Goal: Check status: Check status

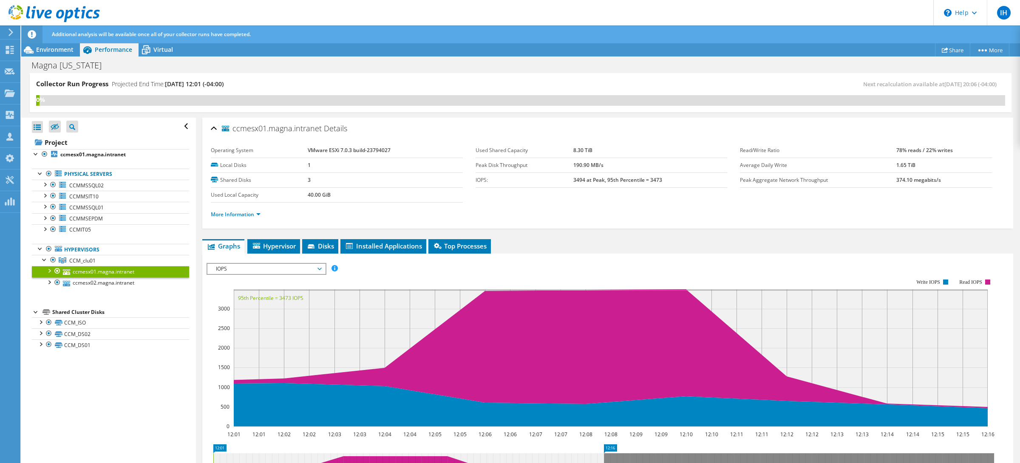
scroll to position [130, 0]
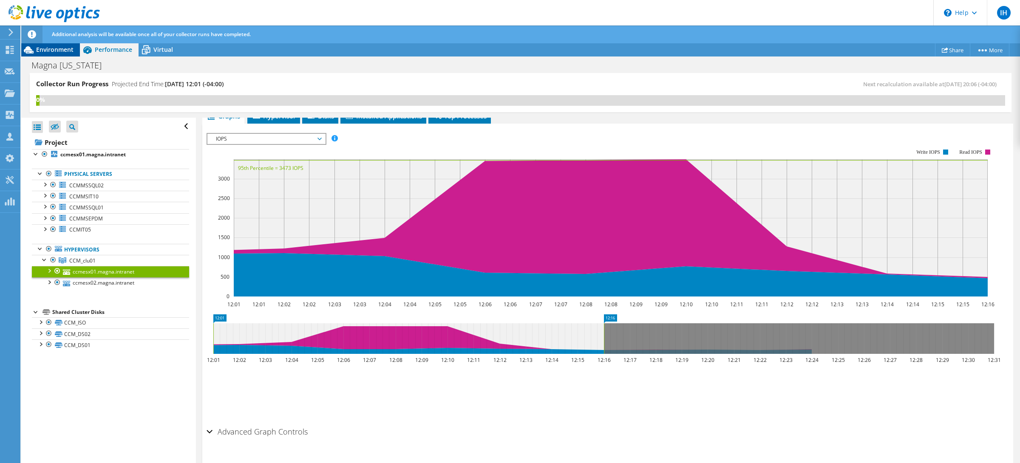
click at [59, 47] on span "Environment" at bounding box center [54, 49] width 37 height 8
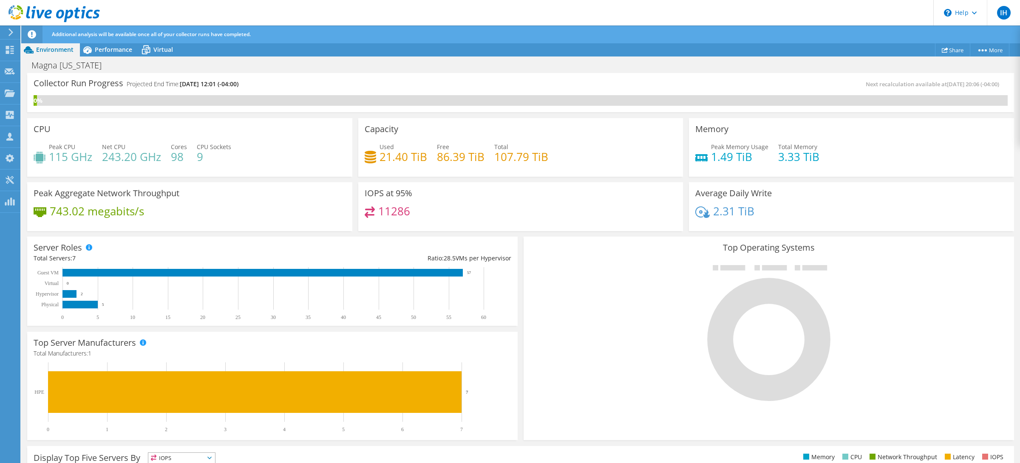
click at [62, 49] on span "Environment" at bounding box center [54, 49] width 37 height 8
click at [31, 49] on div "Dashboard" at bounding box center [40, 50] width 40 height 21
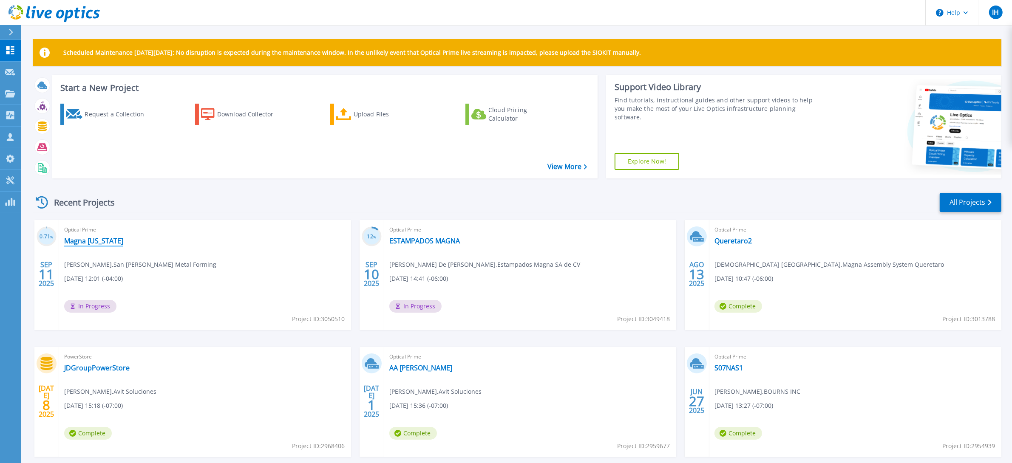
click at [93, 240] on link "Magna [US_STATE]" at bounding box center [93, 241] width 59 height 8
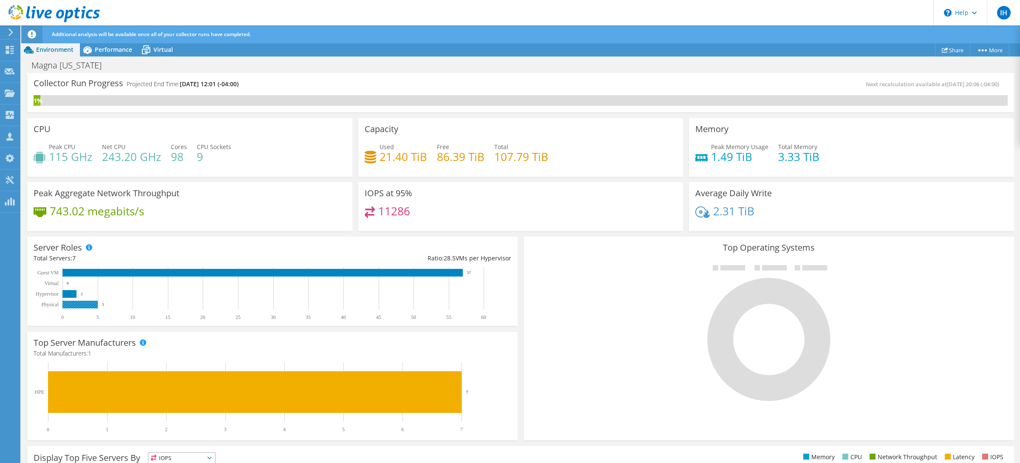
click at [90, 308] on rect at bounding box center [79, 305] width 35 height 8
click at [66, 293] on rect at bounding box center [69, 294] width 14 height 8
click at [79, 307] on rect at bounding box center [79, 305] width 35 height 8
click at [70, 297] on rect at bounding box center [69, 294] width 14 height 8
click at [117, 53] on span "Performance" at bounding box center [113, 49] width 37 height 8
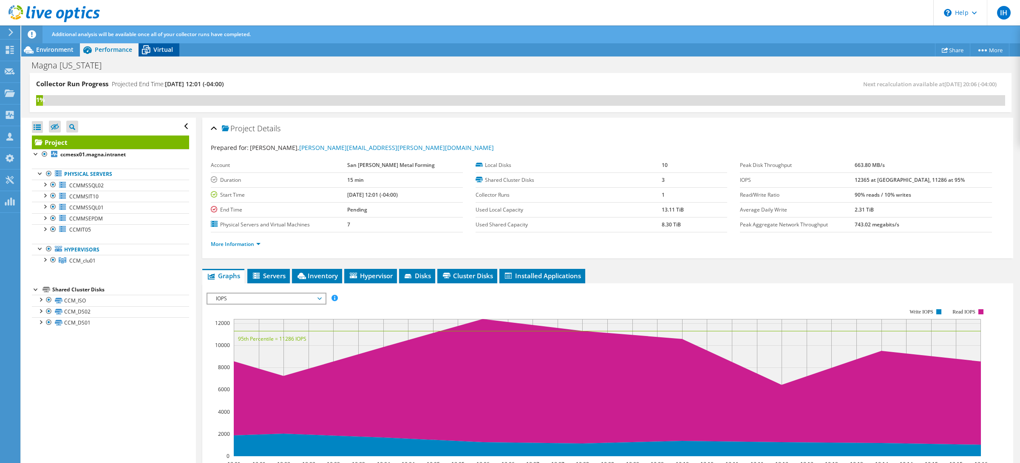
click at [144, 51] on icon at bounding box center [146, 50] width 8 height 7
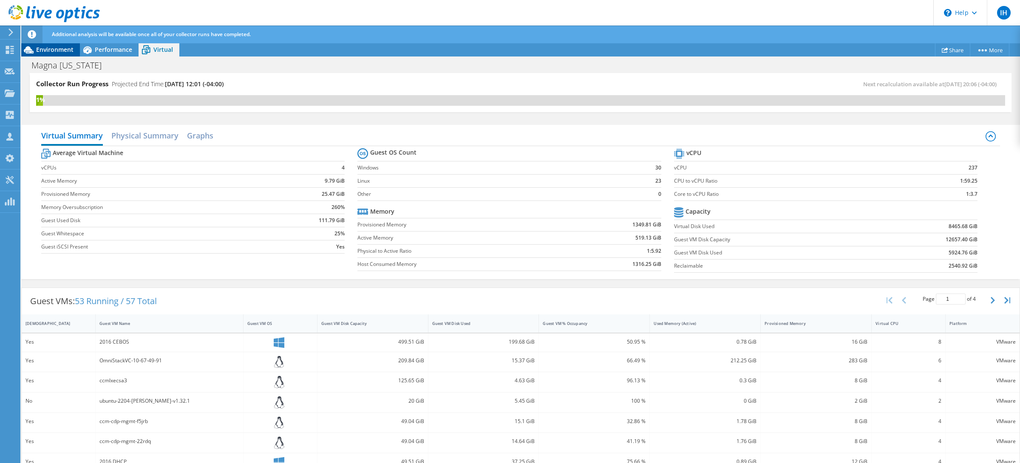
click at [59, 51] on span "Environment" at bounding box center [54, 49] width 37 height 8
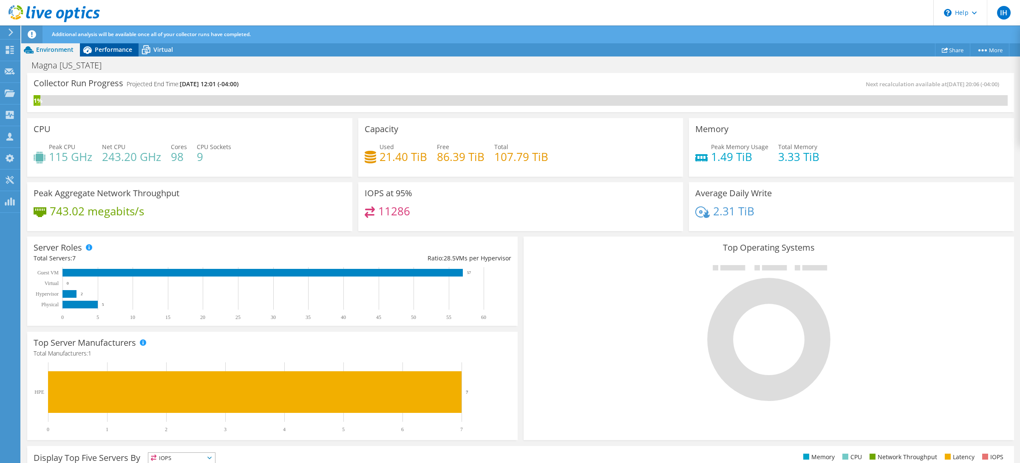
click at [113, 52] on span "Performance" at bounding box center [113, 49] width 37 height 8
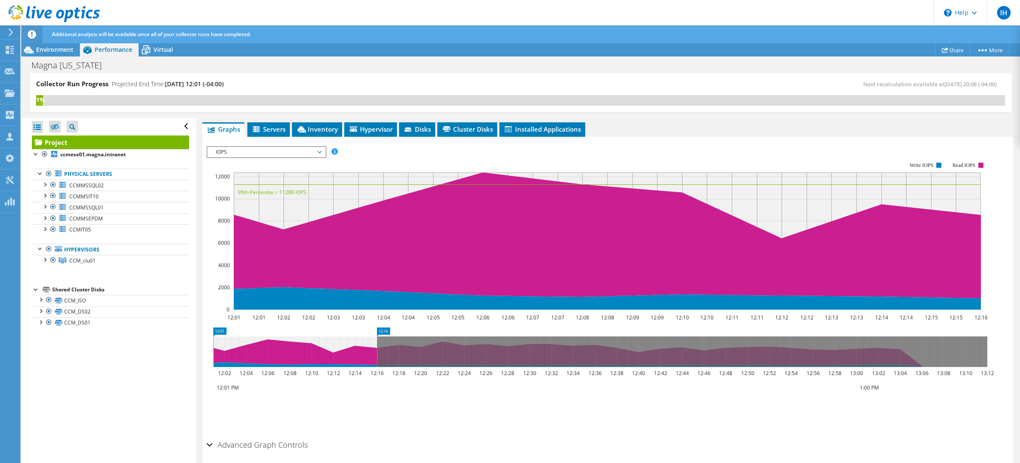
scroll to position [176, 0]
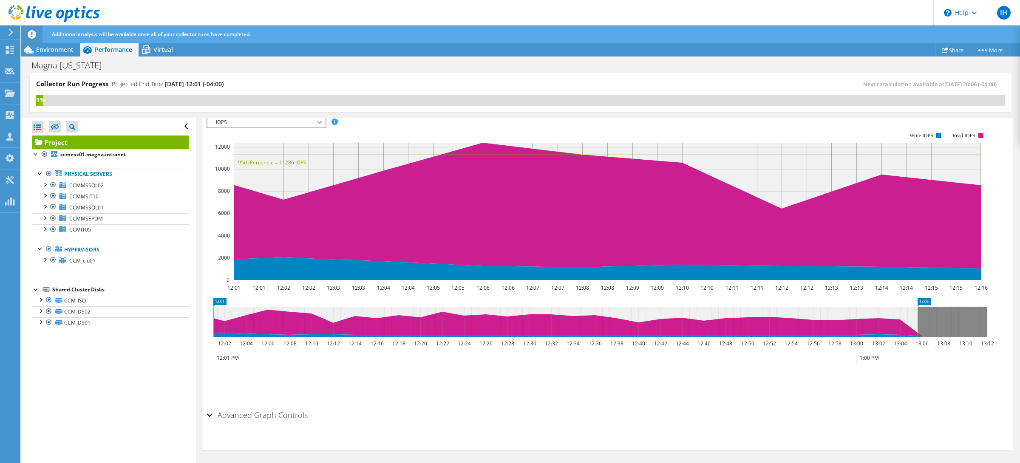
drag, startPoint x: 384, startPoint y: 300, endPoint x: 926, endPoint y: 307, distance: 541.9
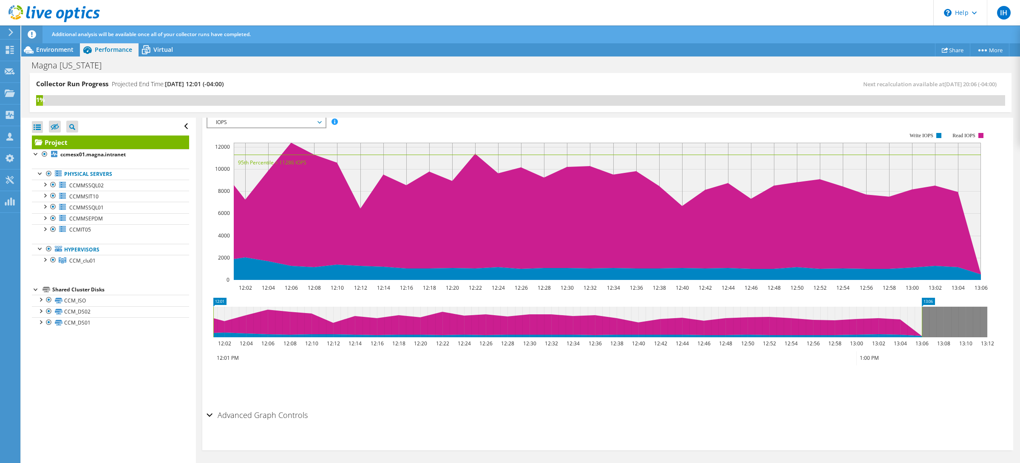
click at [210, 416] on div "Advanced Graph Controls" at bounding box center [608, 416] width 802 height 18
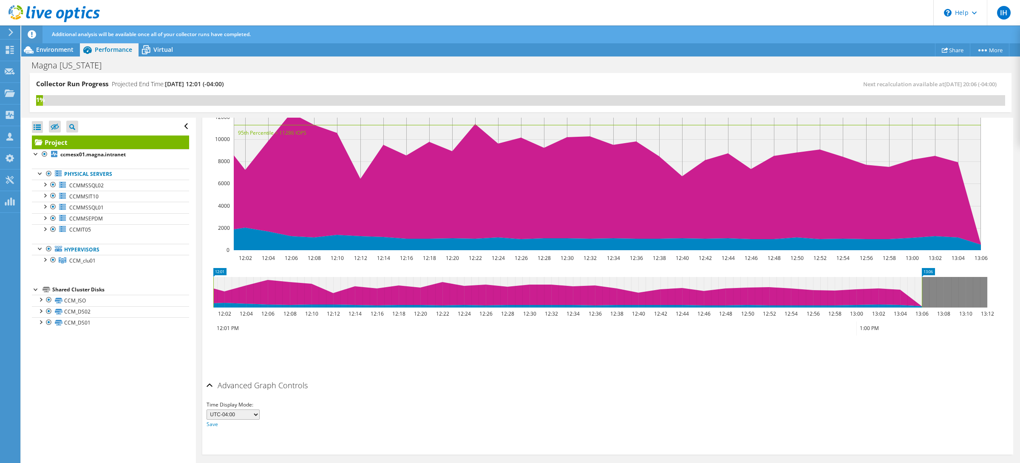
scroll to position [210, 0]
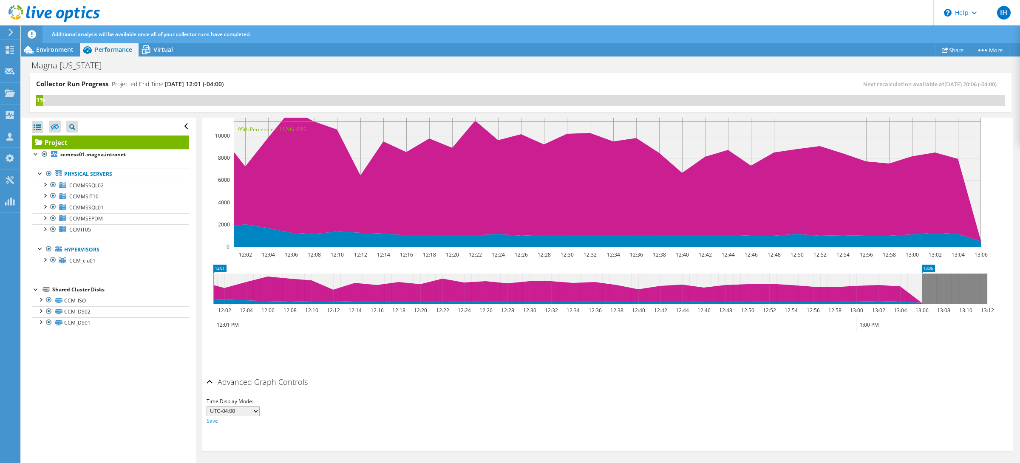
click at [13, 33] on icon at bounding box center [11, 32] width 6 height 8
